Goal: Navigation & Orientation: Find specific page/section

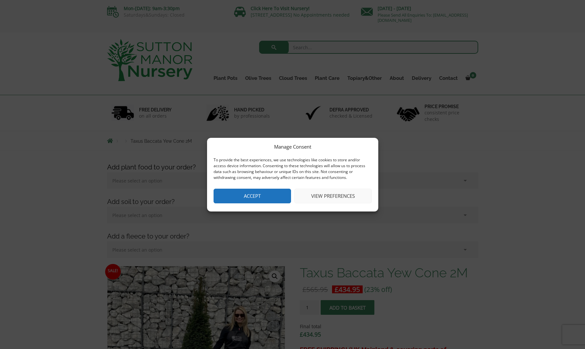
click at [270, 197] on button "Accept" at bounding box center [253, 196] width 78 height 15
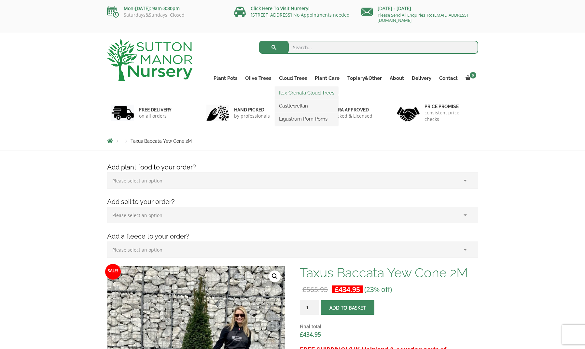
click at [292, 92] on link "Ilex Crenata Cloud Trees" at bounding box center [306, 93] width 63 height 10
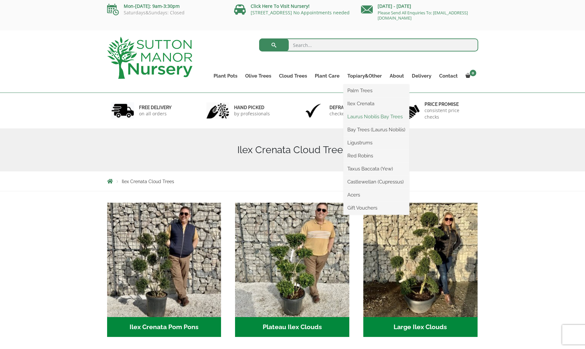
scroll to position [3, 0]
click at [387, 118] on link "Laurus Nobilis Bay Trees" at bounding box center [377, 116] width 66 height 10
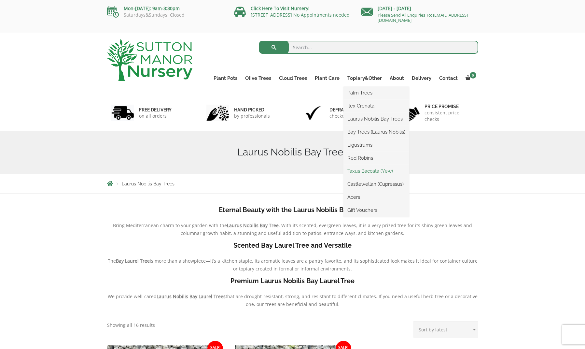
click at [361, 172] on link "Taxus Baccata (Yew)" at bounding box center [377, 171] width 66 height 10
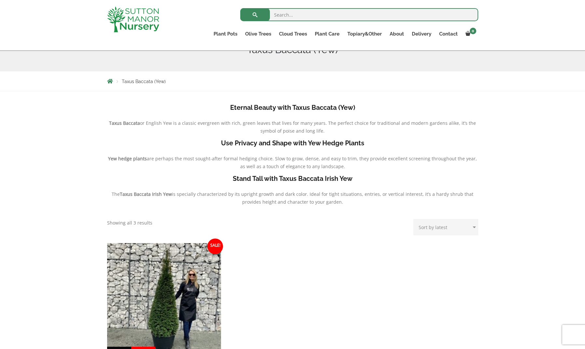
scroll to position [76, 0]
